Goal: Task Accomplishment & Management: Manage account settings

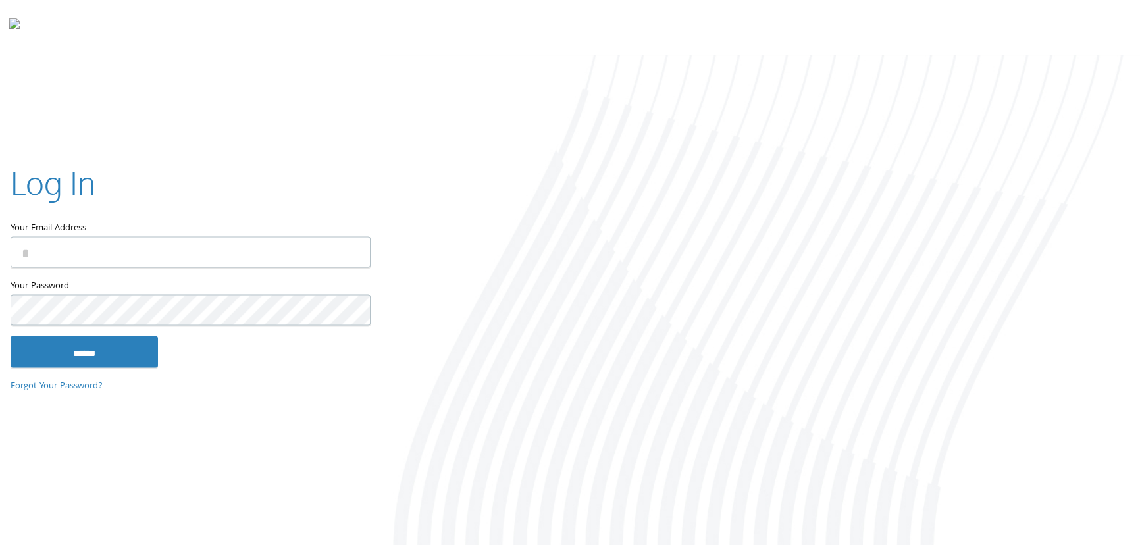
type input "**********"
click at [103, 352] on input "******" at bounding box center [84, 352] width 147 height 32
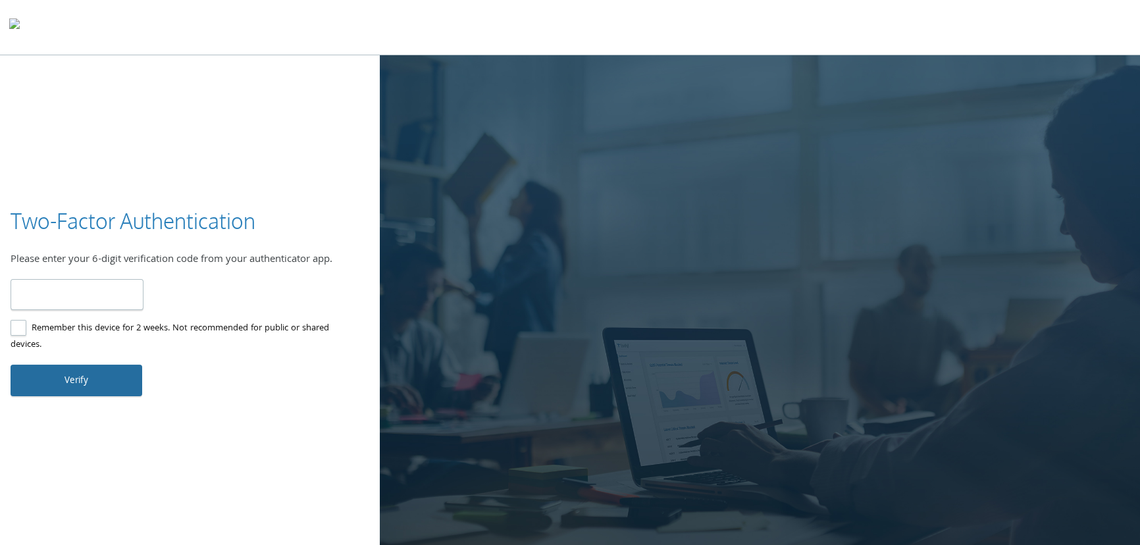
type input "******"
click at [61, 381] on button "Verify" at bounding box center [77, 381] width 132 height 32
